Goal: Task Accomplishment & Management: Use online tool/utility

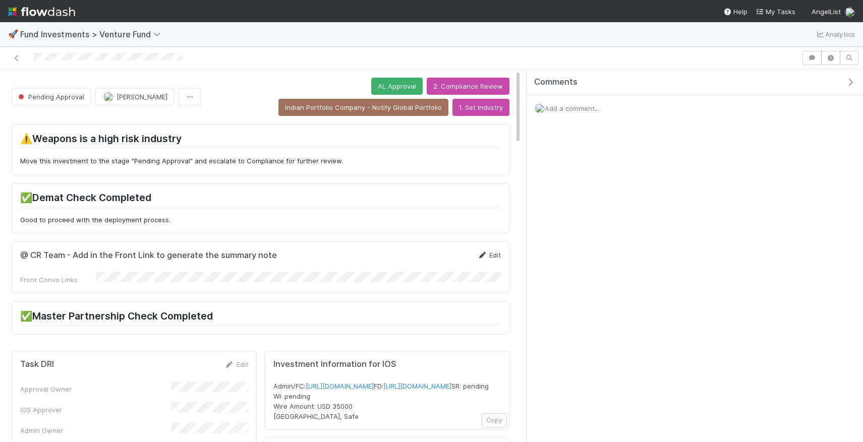
click at [479, 258] on icon at bounding box center [482, 255] width 10 height 7
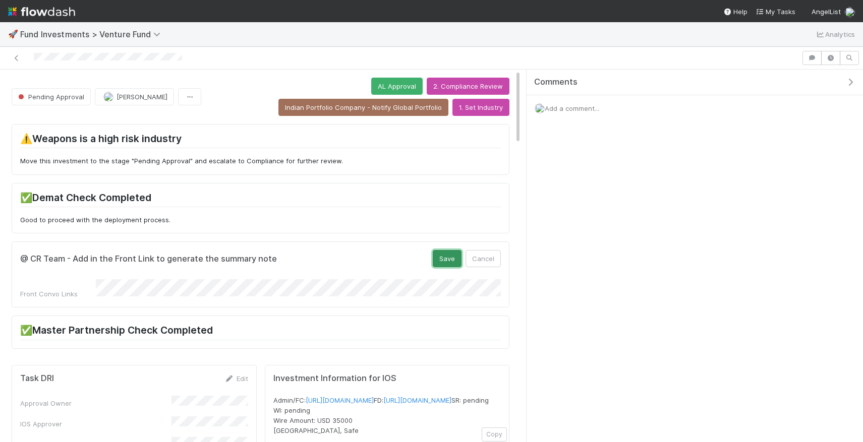
click at [462, 252] on button "Save" at bounding box center [447, 258] width 29 height 17
